Goal: Task Accomplishment & Management: Manage account settings

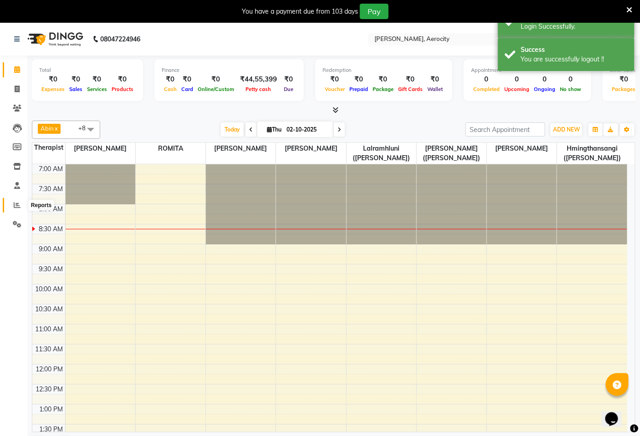
click at [15, 204] on icon at bounding box center [17, 205] width 7 height 7
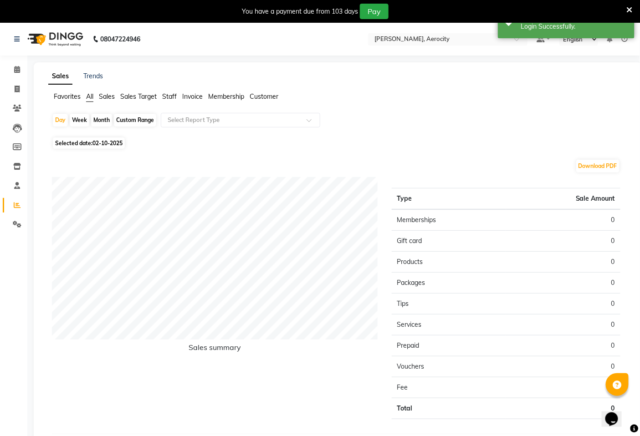
click at [131, 93] on span "Sales Target" at bounding box center [138, 96] width 36 height 8
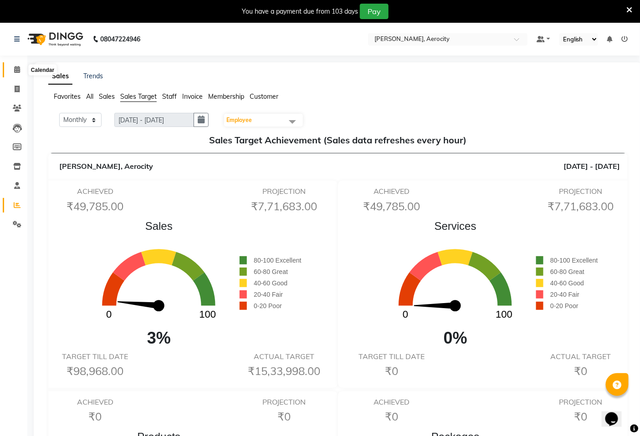
click at [18, 67] on icon at bounding box center [17, 69] width 6 height 7
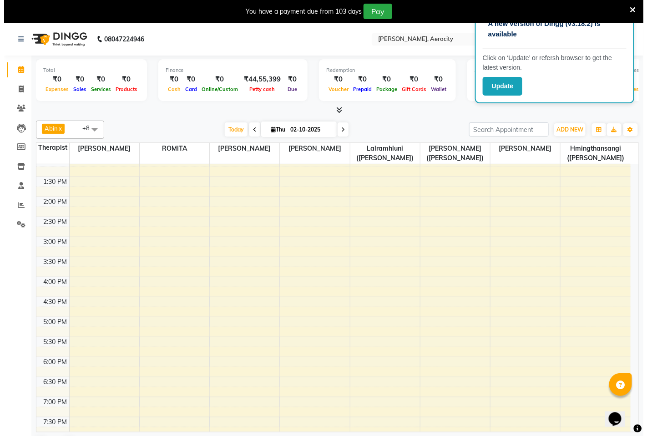
scroll to position [253, 0]
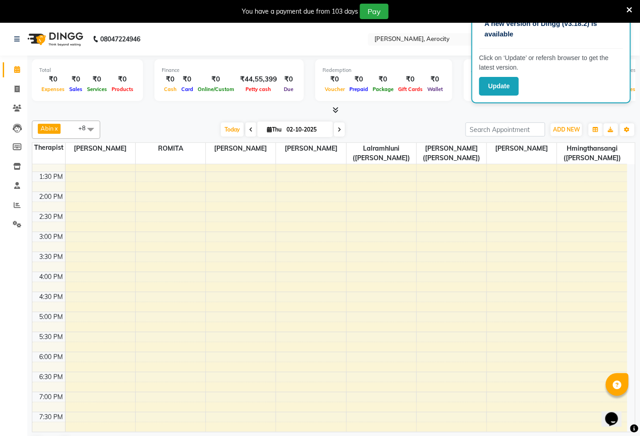
click at [622, 7] on div "You have a payment due from 103 days Pay" at bounding box center [315, 11] width 623 height 15
click at [632, 7] on icon at bounding box center [629, 10] width 6 height 8
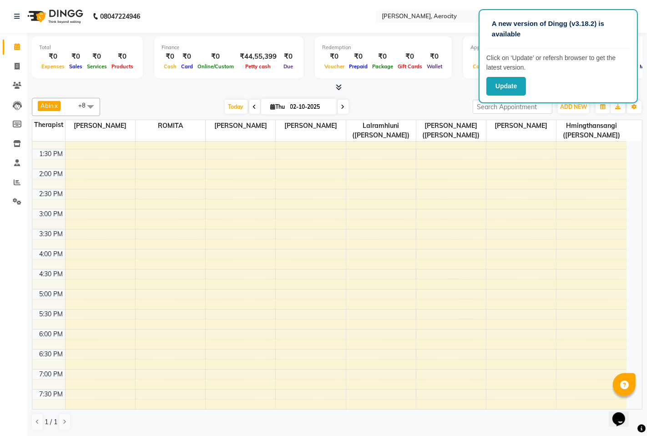
click at [644, 19] on nav "08047224946 Select Location × Zivaya Aloft, Aerocity Default Panel My Panel Eng…" at bounding box center [323, 16] width 647 height 33
drag, startPoint x: 504, startPoint y: 25, endPoint x: 440, endPoint y: 46, distance: 67.5
click at [438, 44] on app-root "A new version of Dingg (v3.18.2) is available Click on ‘Update’ or refersh brow…" at bounding box center [323, 218] width 647 height 437
click at [497, 80] on button "Update" at bounding box center [507, 86] width 40 height 19
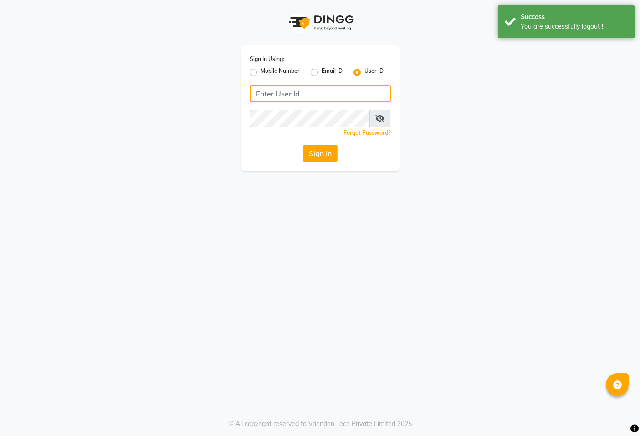
type input "9366908950"
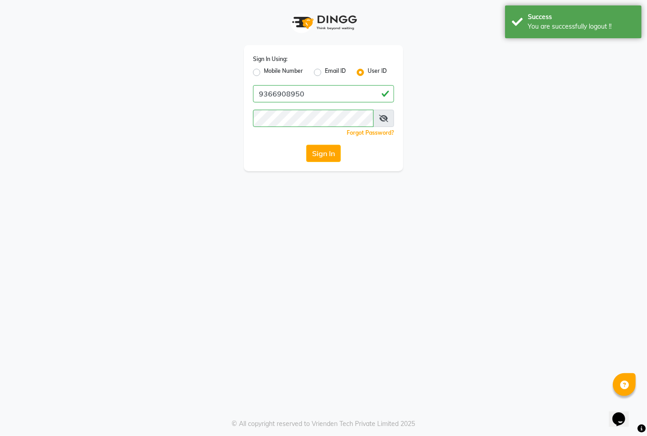
click at [262, 65] on div "Sign In Using: Mobile Number Email ID User ID" at bounding box center [323, 66] width 141 height 24
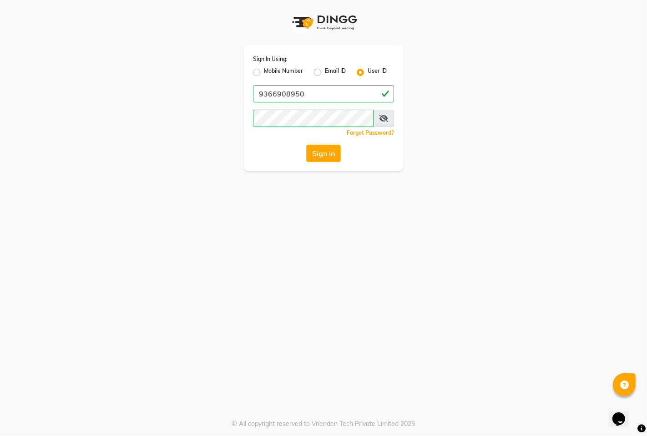
click at [269, 71] on label "Mobile Number" at bounding box center [283, 72] width 39 height 11
click at [269, 71] on input "Mobile Number" at bounding box center [267, 70] width 6 height 6
radio input "true"
radio input "false"
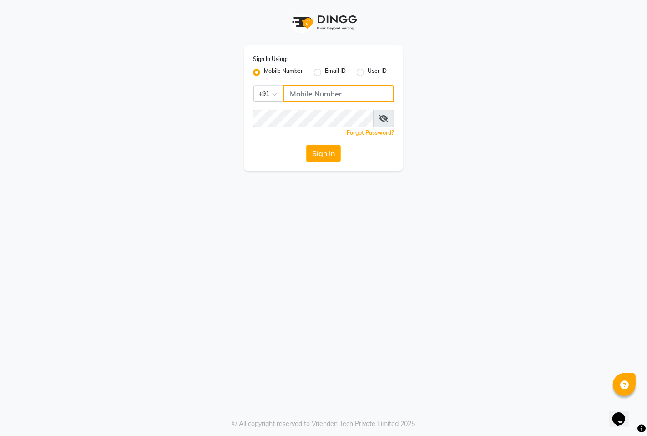
click at [322, 93] on input "Username" at bounding box center [339, 93] width 111 height 17
type input "7389901811"
click at [310, 153] on button "Sign In" at bounding box center [323, 153] width 35 height 17
